Goal: Task Accomplishment & Management: Use online tool/utility

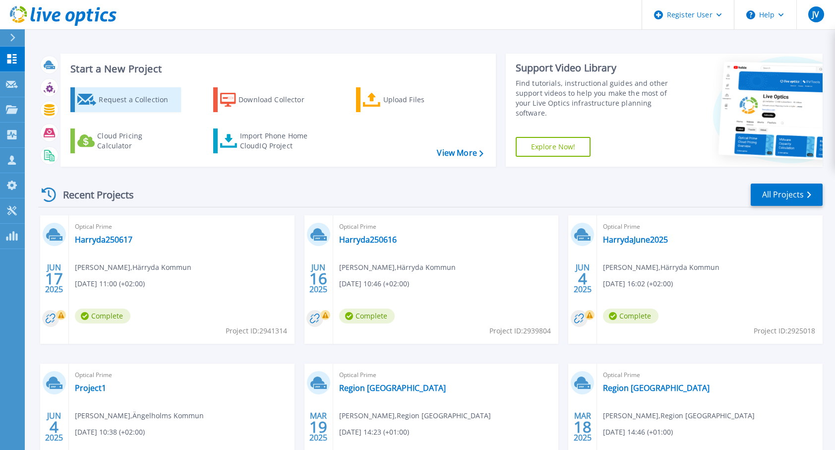
click at [125, 99] on div "Request a Collection" at bounding box center [138, 100] width 79 height 20
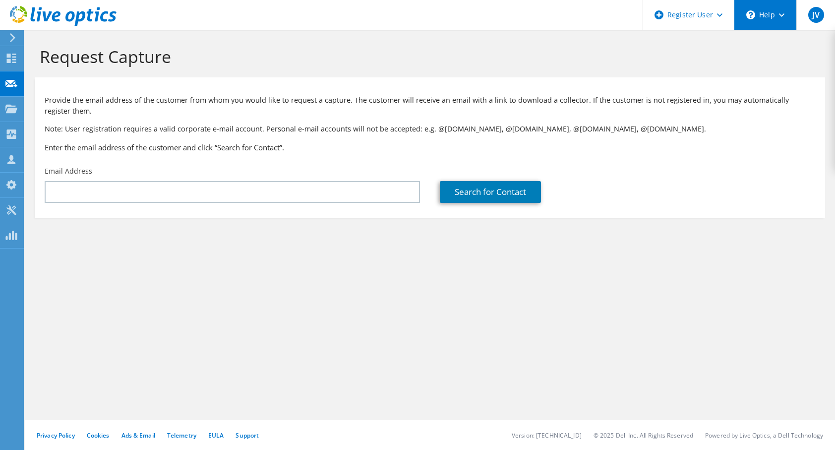
click at [781, 17] on div "\n Help" at bounding box center [765, 15] width 62 height 30
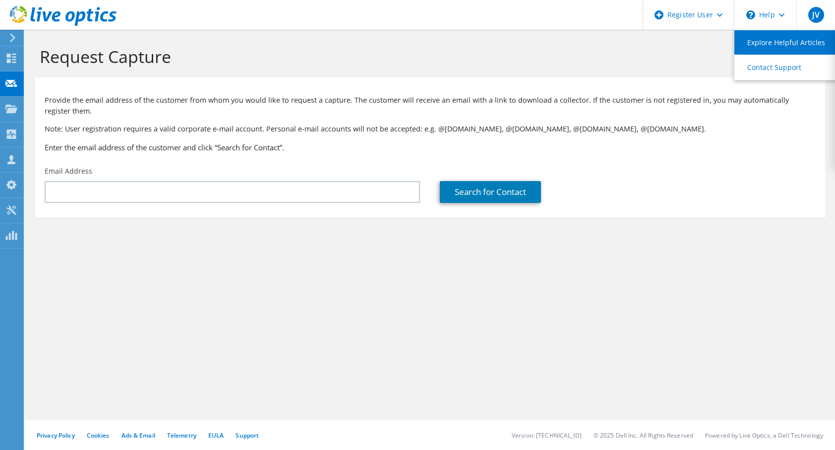
click at [777, 38] on link "Explore Helpful Articles" at bounding box center [790, 42] width 111 height 24
click at [773, 19] on div "\n Help" at bounding box center [765, 15] width 62 height 30
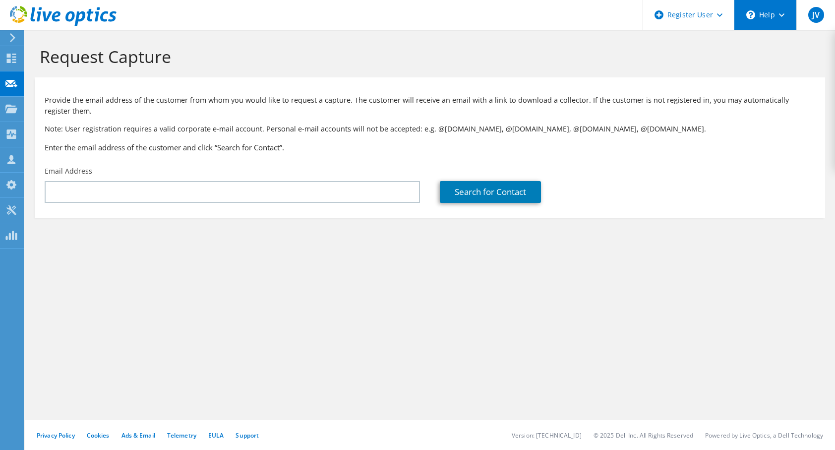
click at [773, 19] on div "\n Help" at bounding box center [765, 15] width 62 height 30
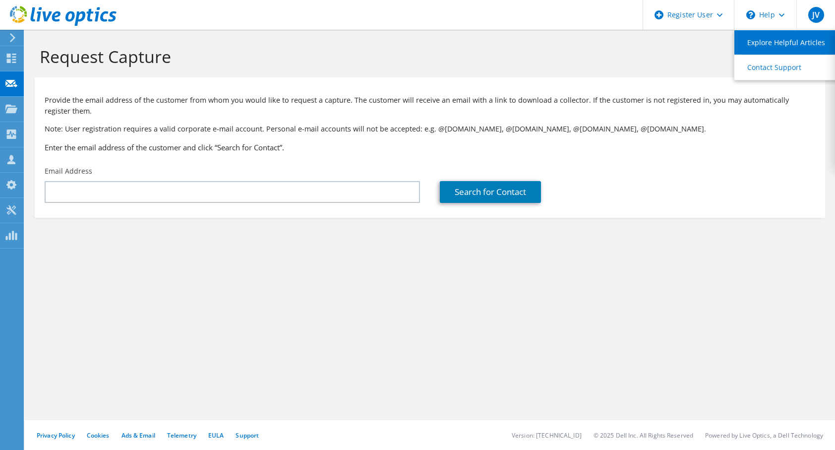
click at [771, 39] on link "Explore Helpful Articles" at bounding box center [790, 42] width 111 height 24
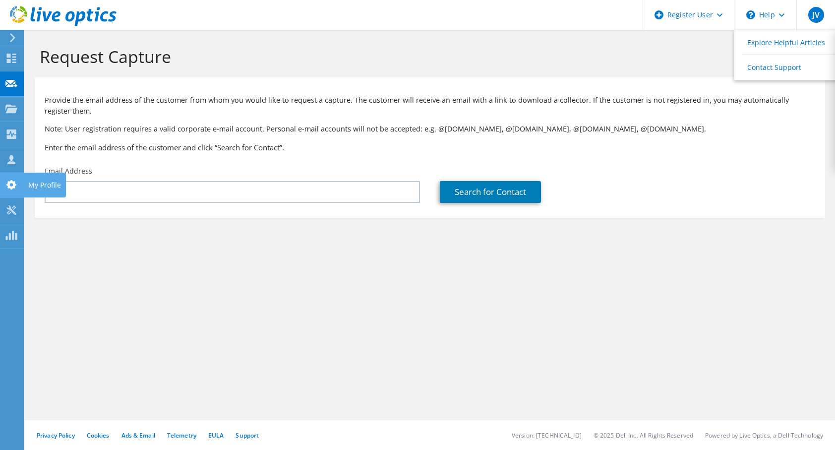
click at [10, 184] on icon at bounding box center [11, 184] width 12 height 9
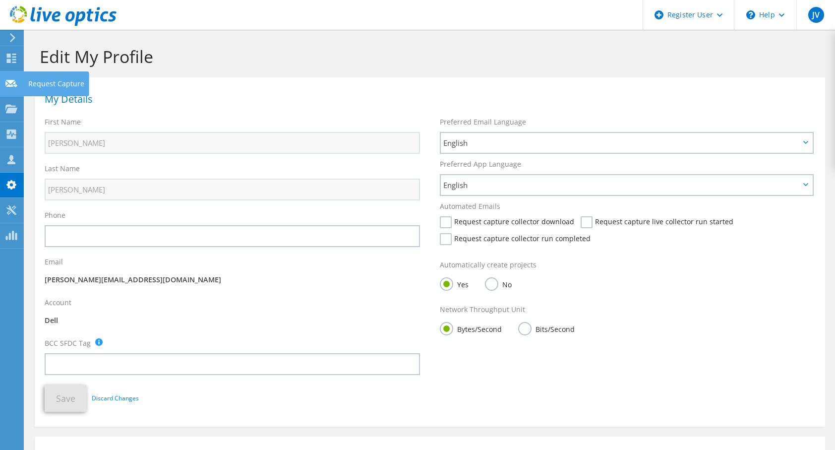
click at [9, 79] on icon at bounding box center [11, 83] width 12 height 9
